Goal: Transaction & Acquisition: Subscribe to service/newsletter

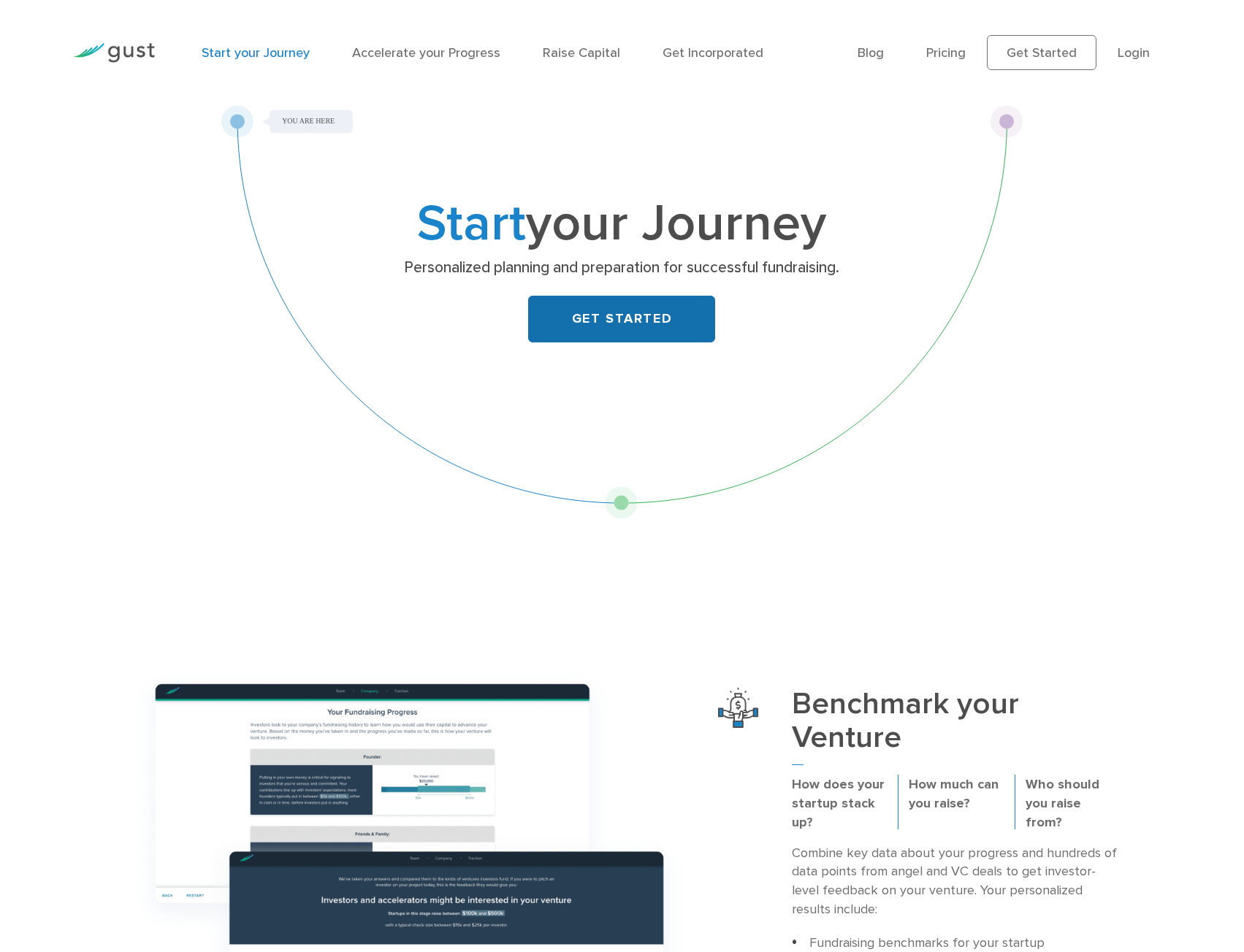
click at [594, 320] on link "GET STARTED" at bounding box center [622, 319] width 187 height 47
click at [948, 59] on link "Pricing" at bounding box center [946, 53] width 39 height 15
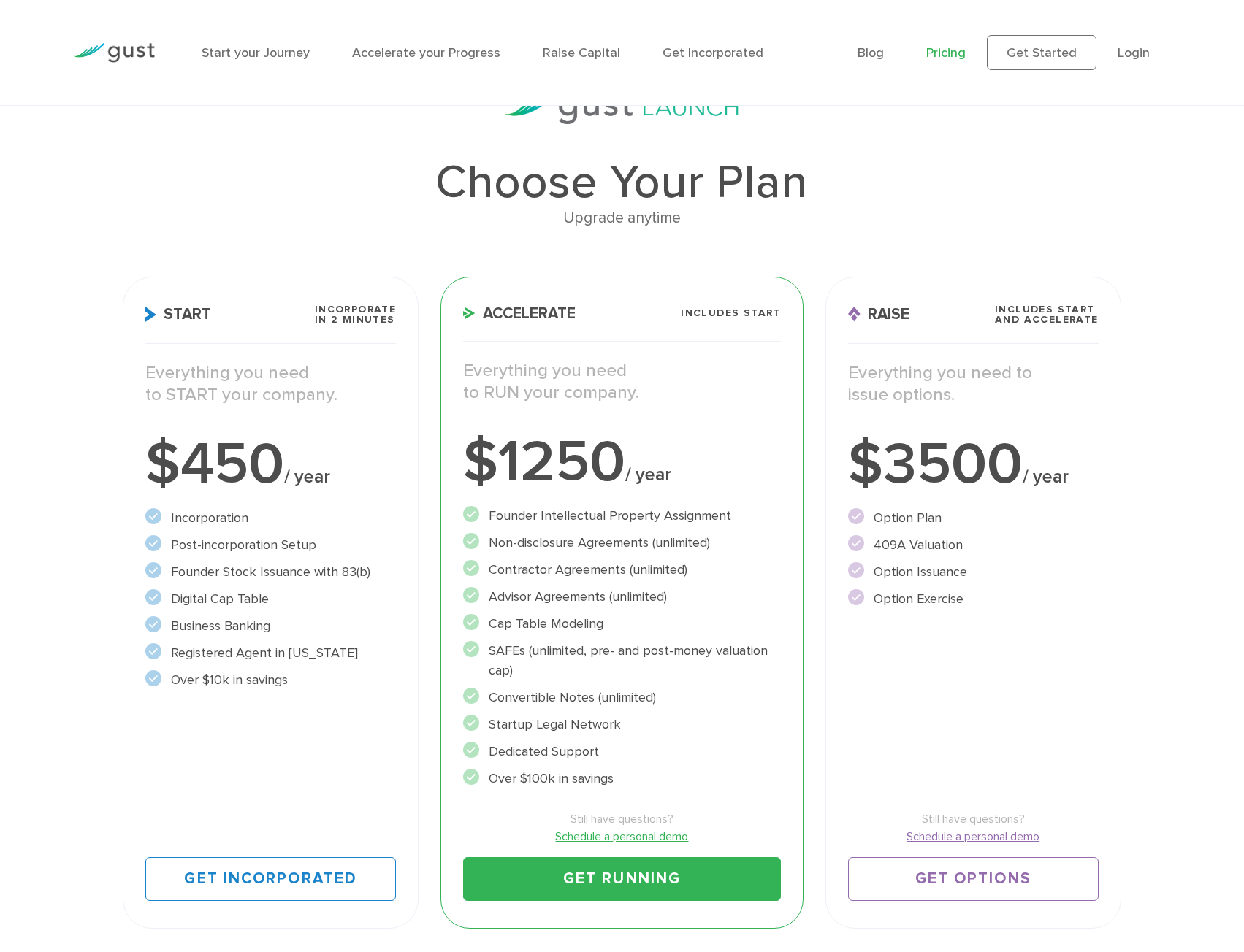
scroll to position [146, 0]
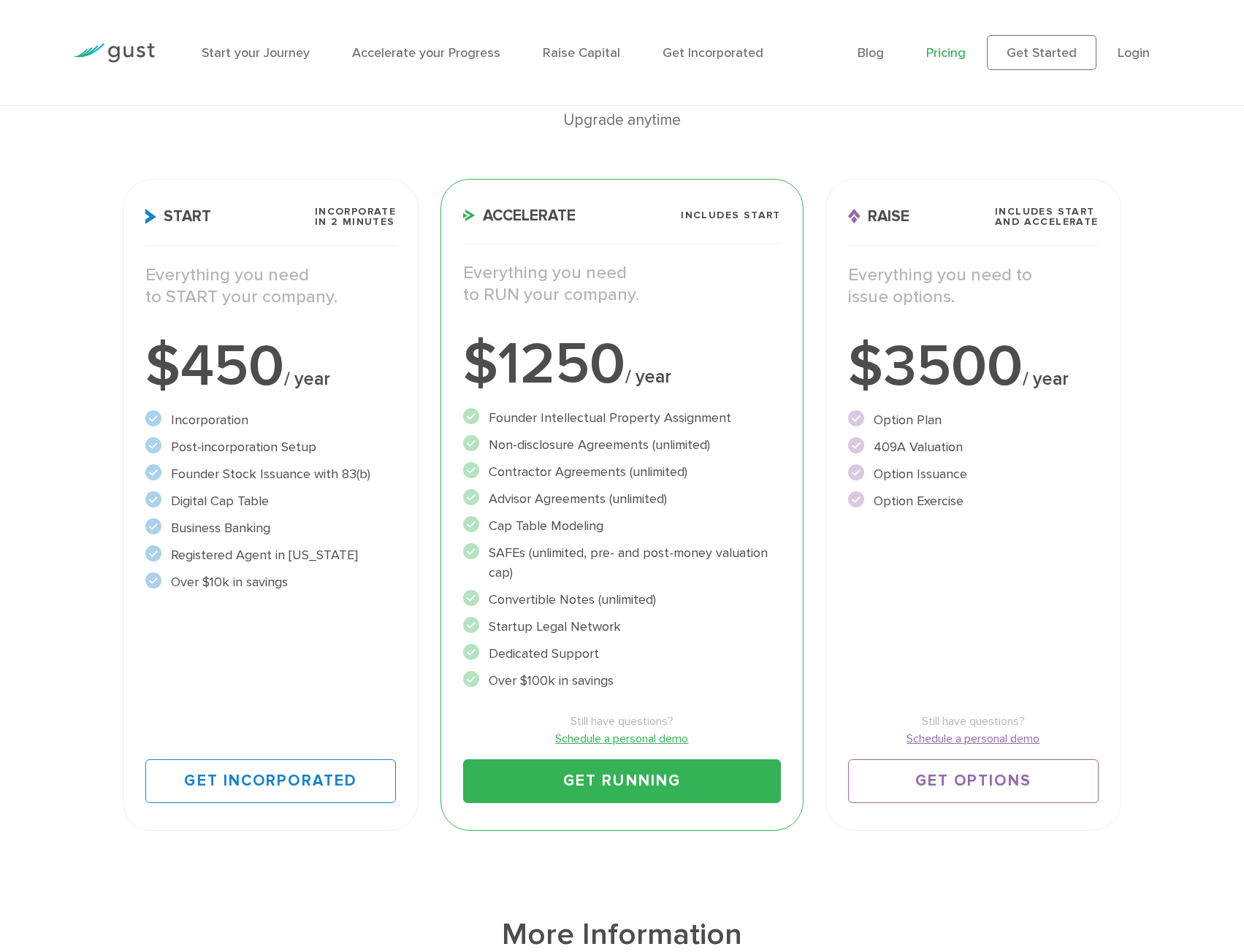
click at [57, 305] on div "Choose Your Plan Upgrade anytime Start Incorporate in 2 Minutes Everything you …" at bounding box center [622, 419] width 1244 height 847
click at [43, 267] on div "Choose Your Plan Upgrade anytime Start Incorporate in 2 Minutes Everything you …" at bounding box center [622, 419] width 1244 height 847
drag, startPoint x: 180, startPoint y: 469, endPoint x: 345, endPoint y: 437, distance: 168.1
click at [329, 464] on li "Founder Stock Issuance with 83(b)" at bounding box center [270, 473] width 251 height 20
click at [397, 54] on link "Accelerate your Progress" at bounding box center [426, 53] width 148 height 15
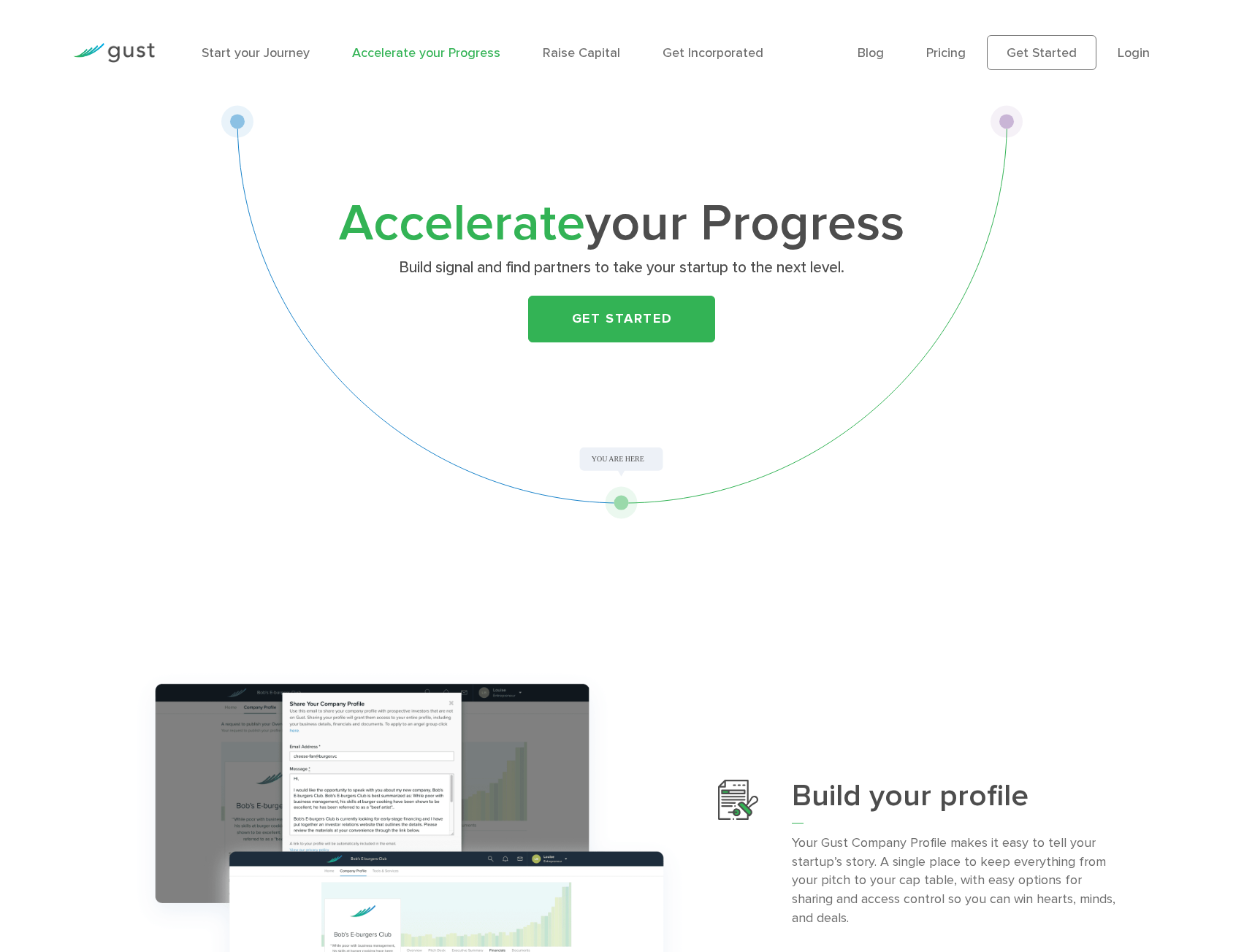
click at [594, 61] on li "Raise Capital" at bounding box center [581, 53] width 77 height 20
click at [588, 51] on link "Raise Capital" at bounding box center [581, 53] width 77 height 15
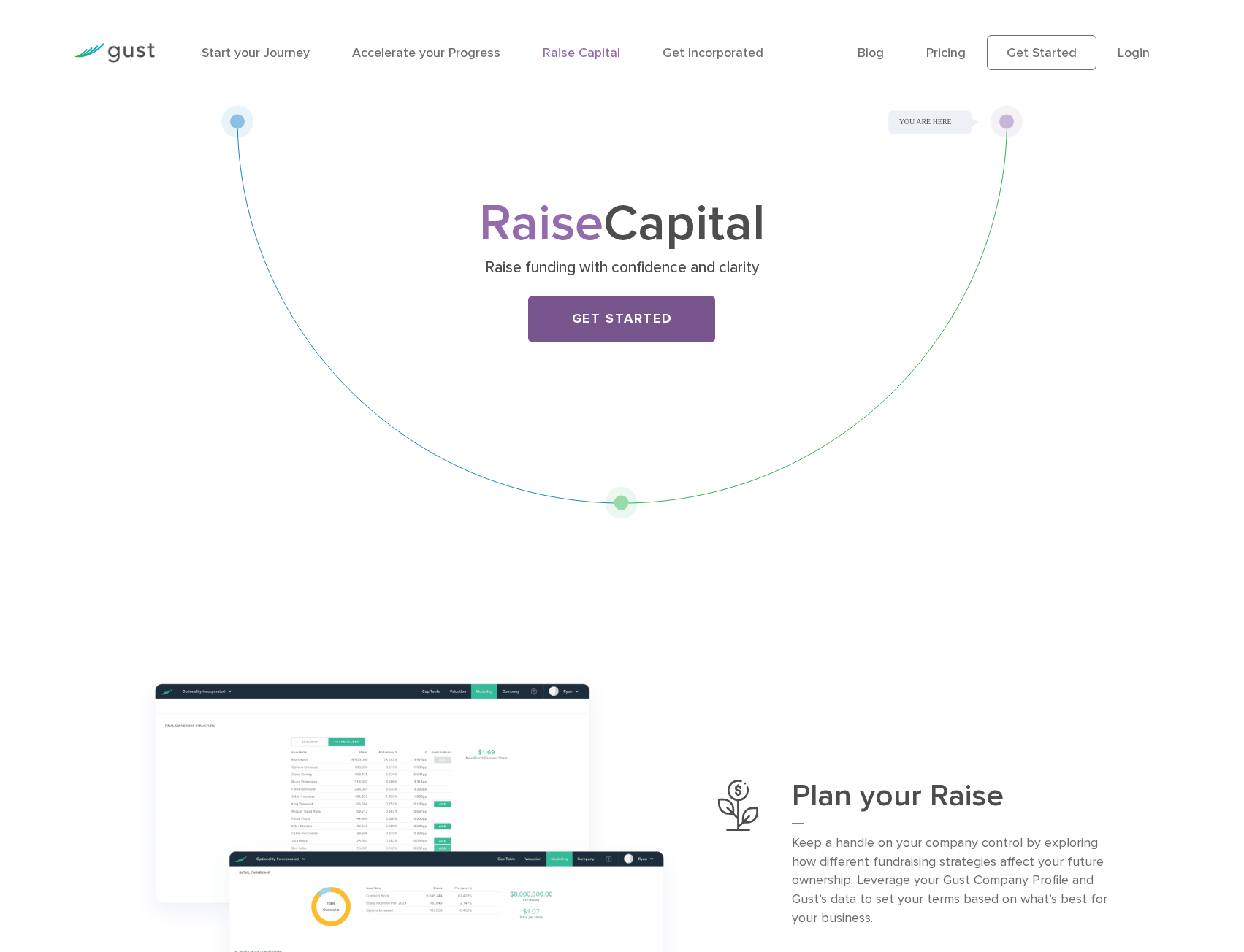
click at [612, 315] on link "Get Started" at bounding box center [622, 319] width 187 height 47
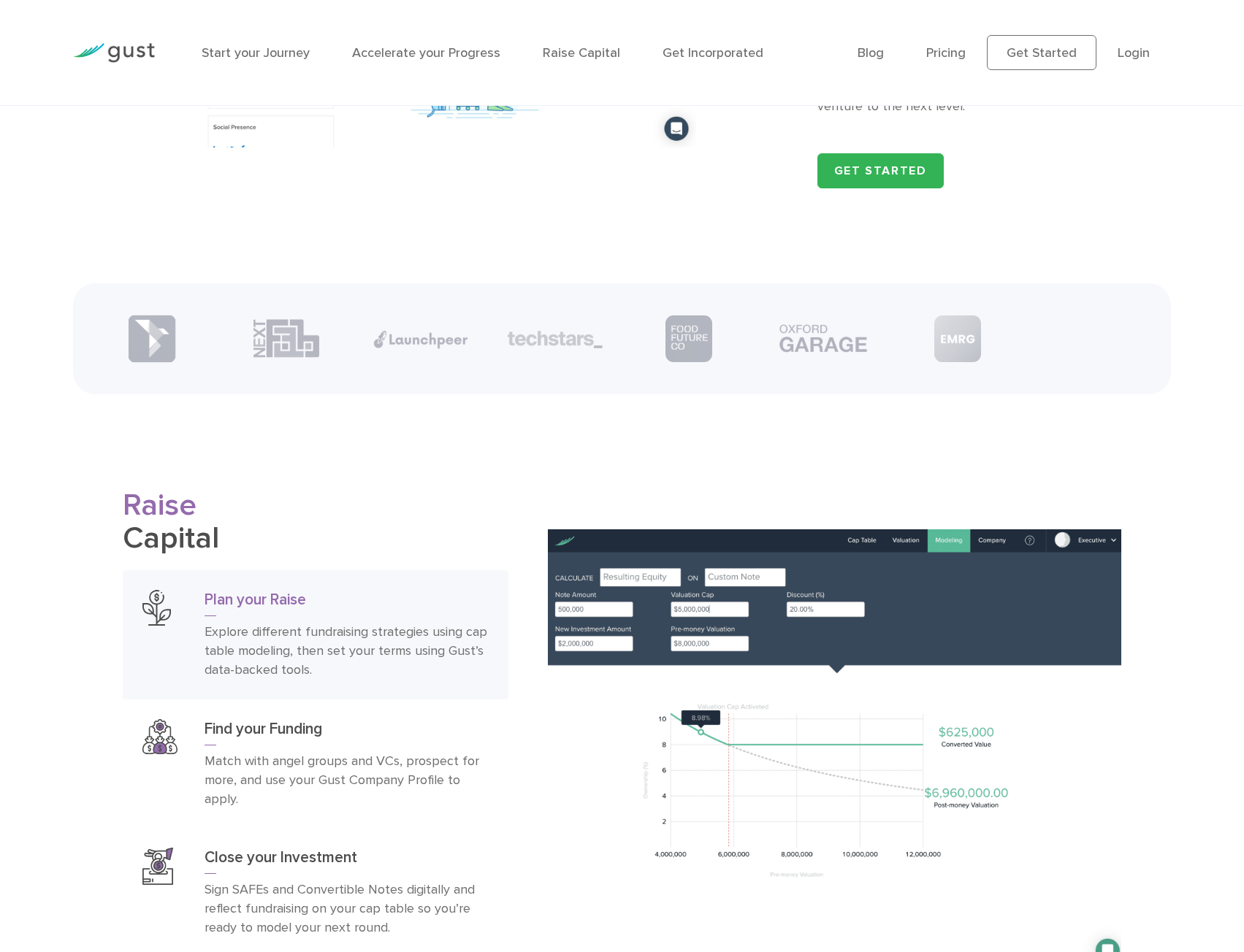
scroll to position [1972, 0]
